Goal: Obtain resource: Download file/media

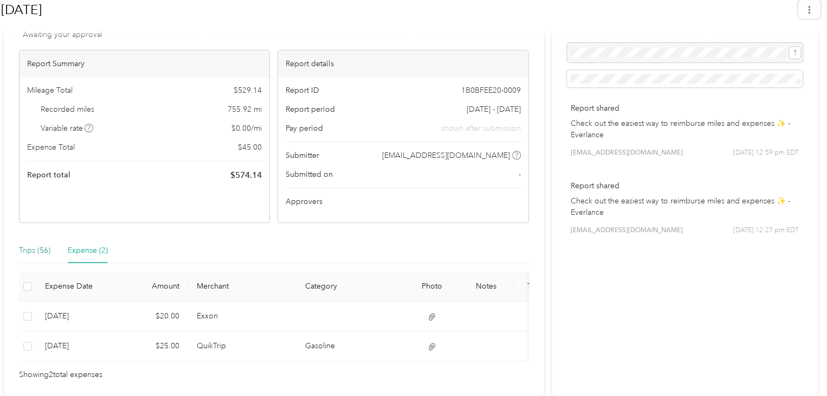
click at [36, 244] on div "Trips (56)" at bounding box center [34, 250] width 31 height 12
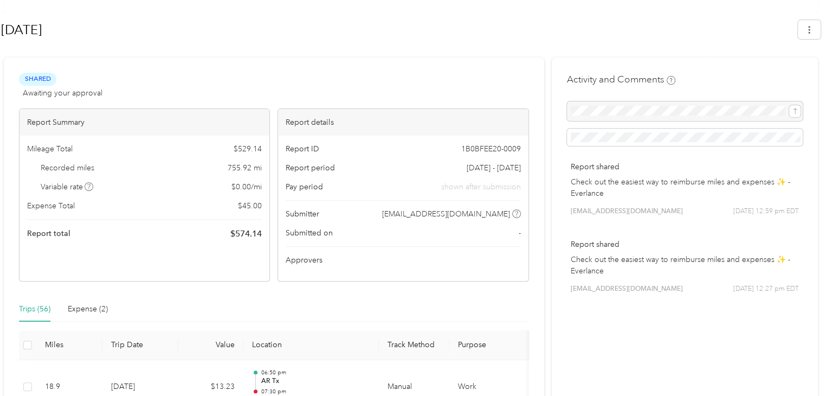
scroll to position [37, 0]
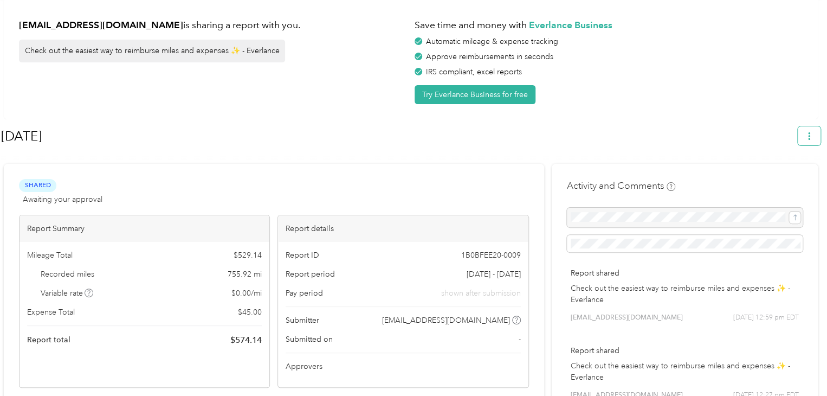
click at [815, 128] on button "button" at bounding box center [809, 135] width 23 height 19
click at [777, 181] on span "Download" at bounding box center [784, 186] width 36 height 11
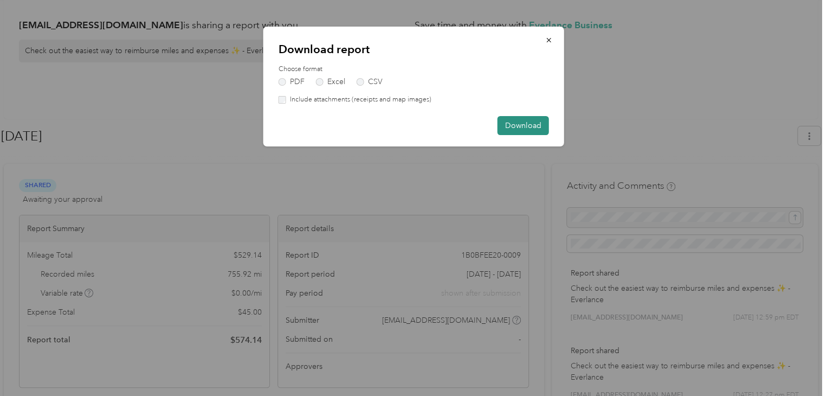
click at [520, 128] on button "Download" at bounding box center [522, 125] width 51 height 19
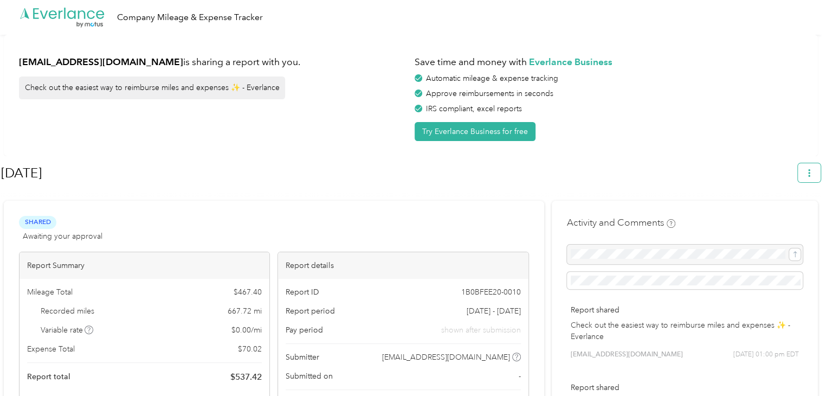
click at [811, 164] on button "button" at bounding box center [809, 172] width 23 height 19
click at [785, 218] on span "Download" at bounding box center [784, 223] width 36 height 11
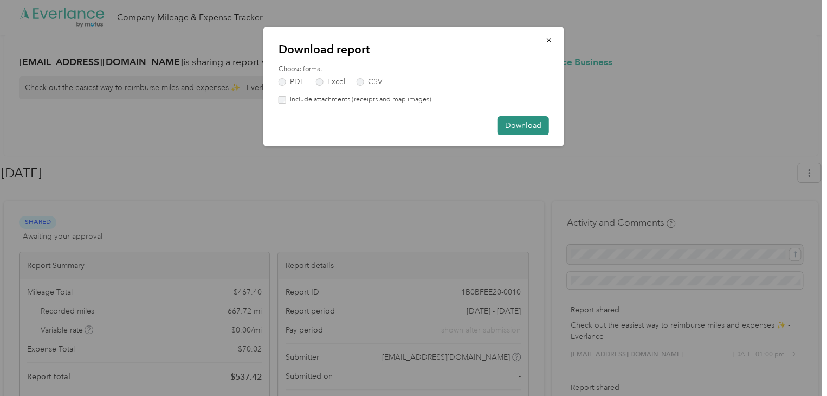
click at [526, 127] on button "Download" at bounding box center [522, 125] width 51 height 19
